Goal: Information Seeking & Learning: Check status

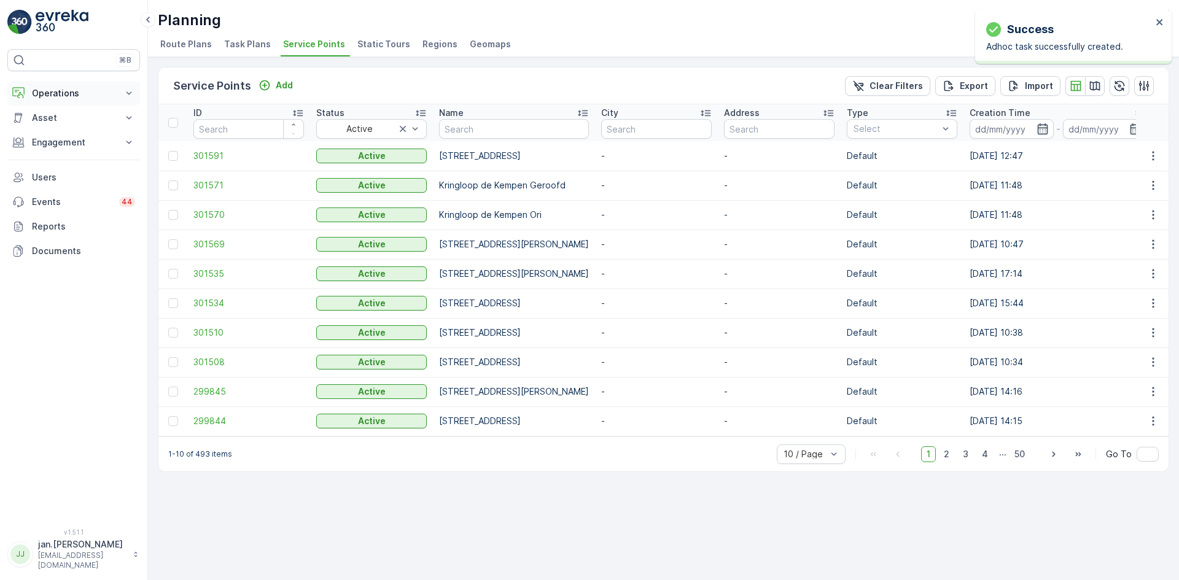
click at [74, 94] on p "Operations" at bounding box center [74, 93] width 84 height 12
click at [56, 128] on p "Planning" at bounding box center [48, 131] width 34 height 12
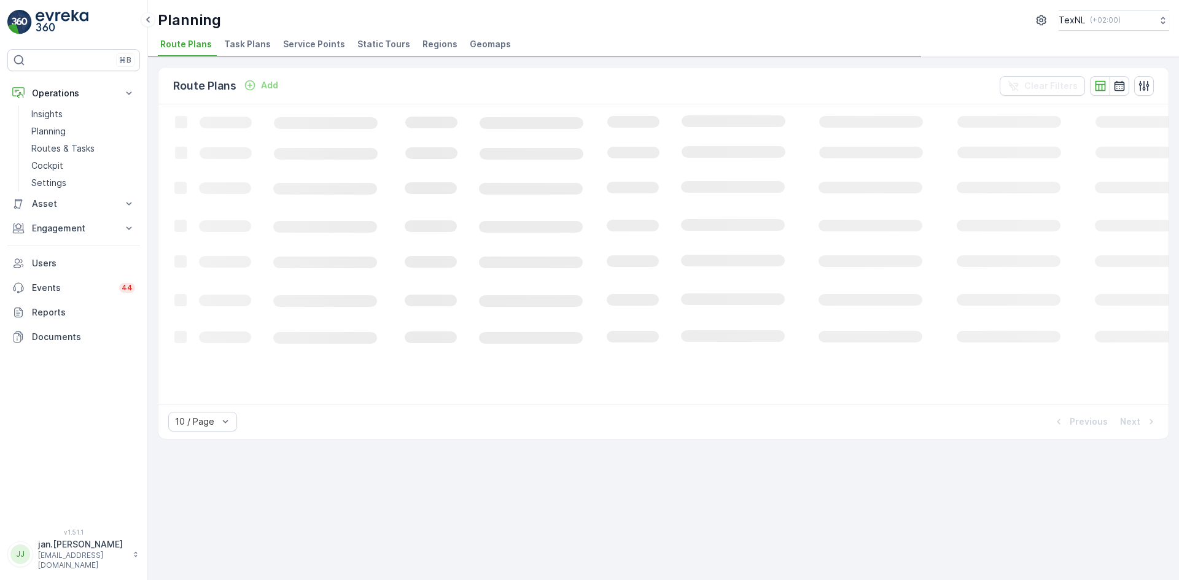
click at [312, 41] on span "Service Points" at bounding box center [314, 44] width 62 height 12
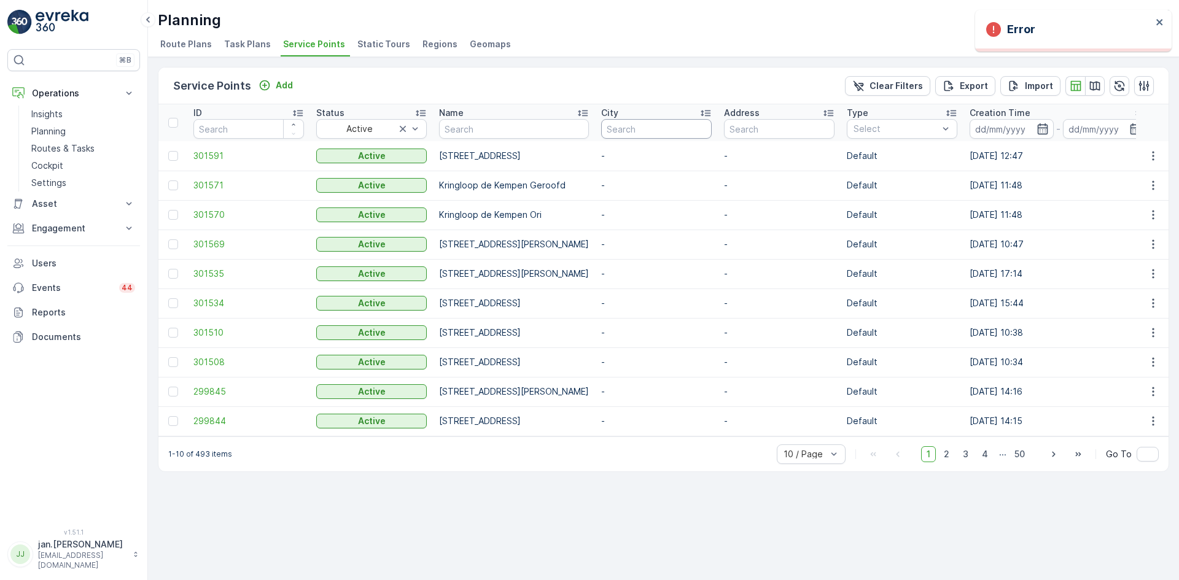
click at [712, 130] on input "text" at bounding box center [656, 129] width 111 height 20
type input "oudweg"
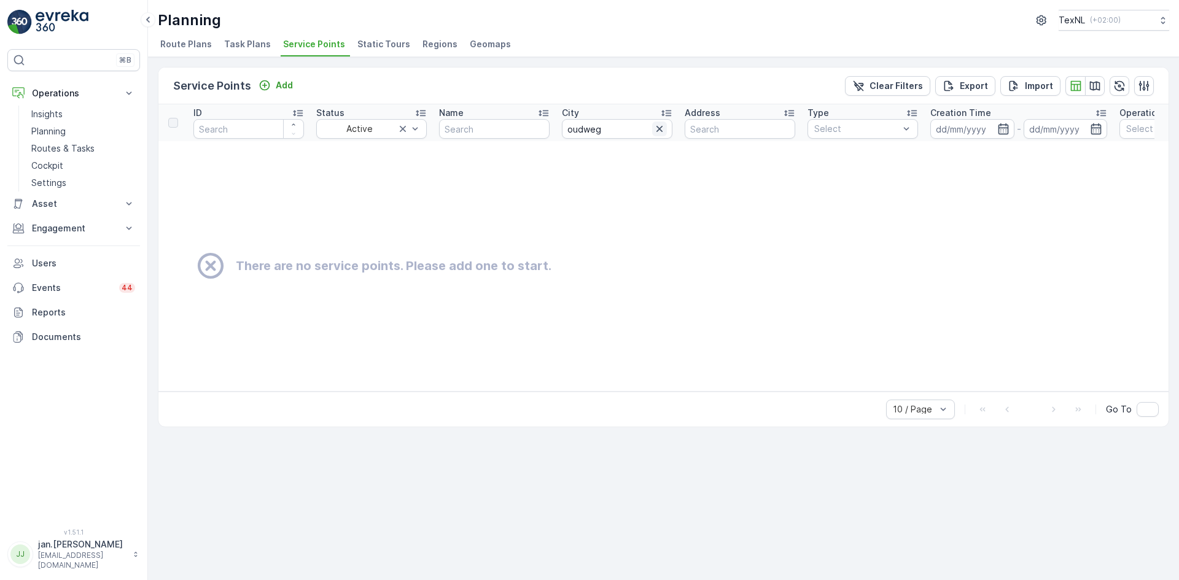
click at [657, 132] on icon "button" at bounding box center [659, 129] width 12 height 12
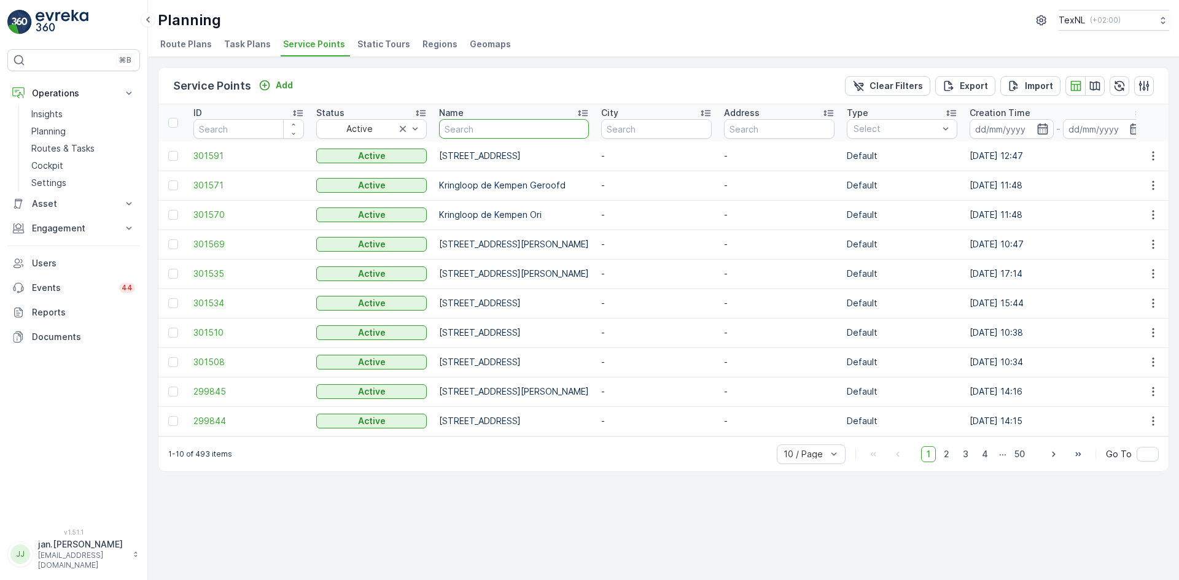
click at [588, 126] on input "text" at bounding box center [514, 129] width 150 height 20
click at [712, 132] on input "text" at bounding box center [656, 129] width 111 height 20
type input "zuidland"
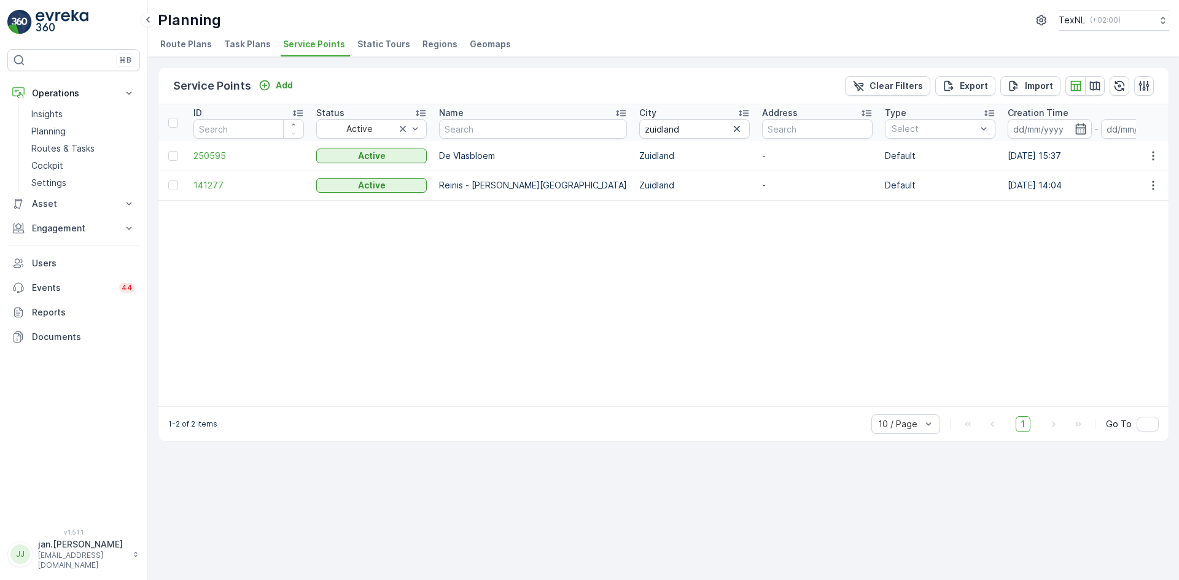
click at [222, 179] on td "141277" at bounding box center [248, 185] width 123 height 29
click at [206, 188] on span "141277" at bounding box center [248, 185] width 111 height 12
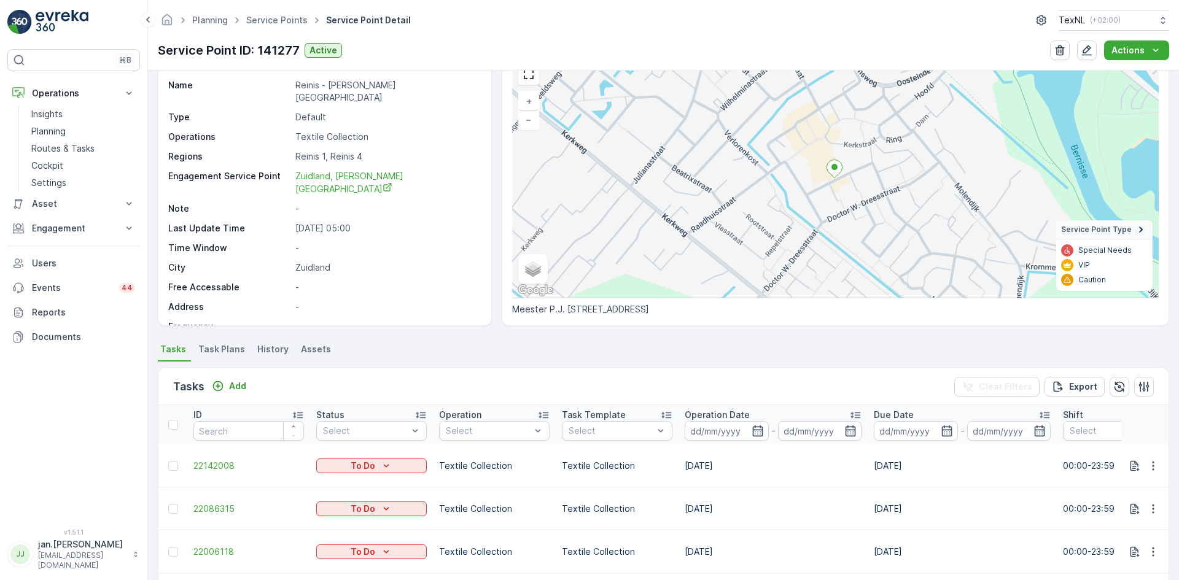
scroll to position [123, 0]
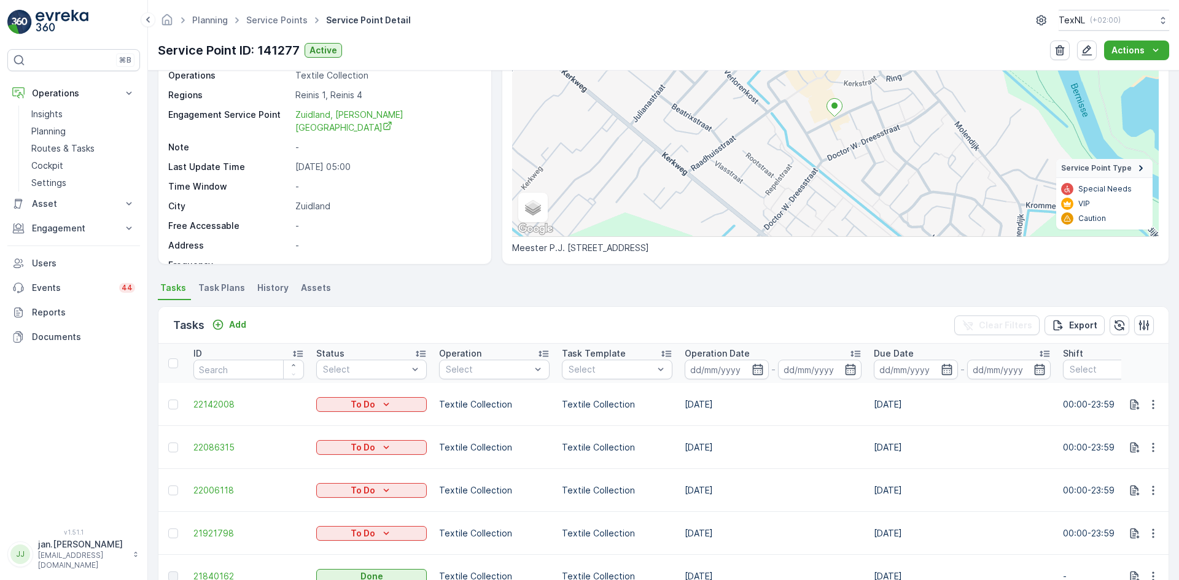
drag, startPoint x: 737, startPoint y: 515, endPoint x: 679, endPoint y: 520, distance: 58.0
click at [679, 520] on td "[DATE]" at bounding box center [772, 533] width 189 height 43
